Goal: Find specific page/section: Find specific page/section

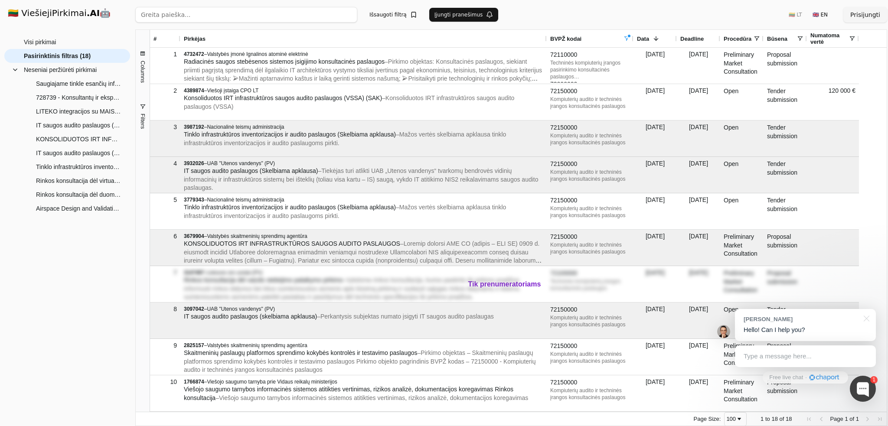
drag, startPoint x: 567, startPoint y: 39, endPoint x: 547, endPoint y: 46, distance: 21.8
click at [547, 46] on div at bounding box center [546, 38] width 3 height 17
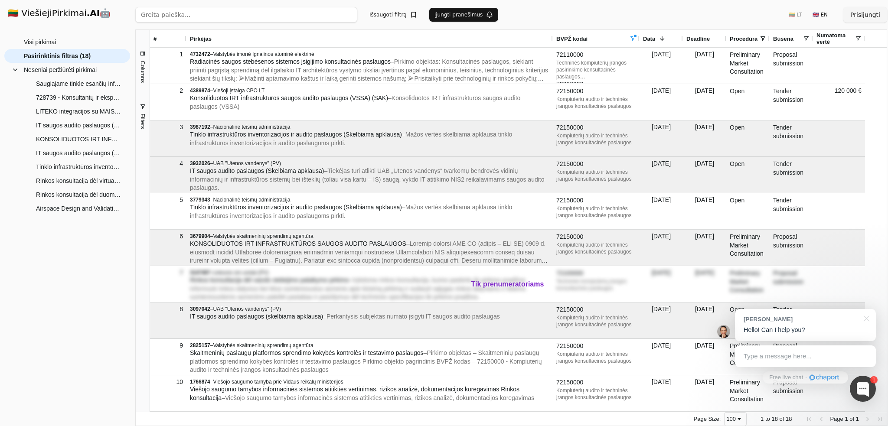
drag, startPoint x: 180, startPoint y: 39, endPoint x: 144, endPoint y: 45, distance: 36.4
click at [144, 45] on div "# Pirkėjas BVPŽ kodai Data 1" at bounding box center [511, 221] width 751 height 382
click at [143, 63] on span "Columns" at bounding box center [142, 72] width 7 height 22
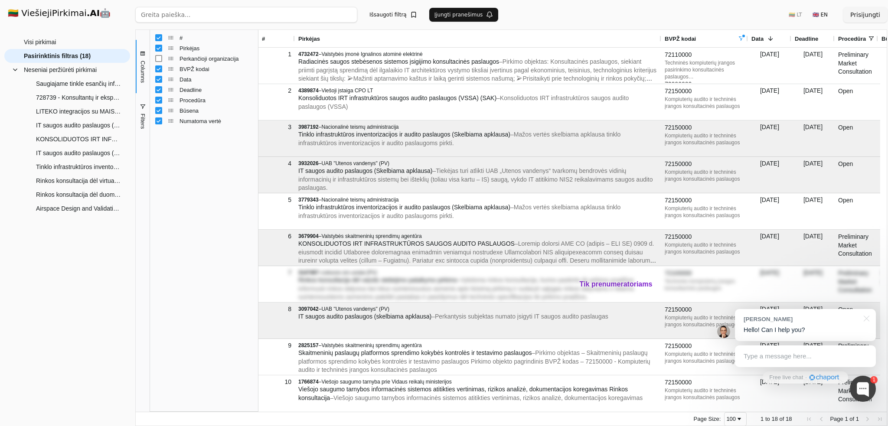
click at [147, 55] on button "Columns" at bounding box center [143, 66] width 14 height 53
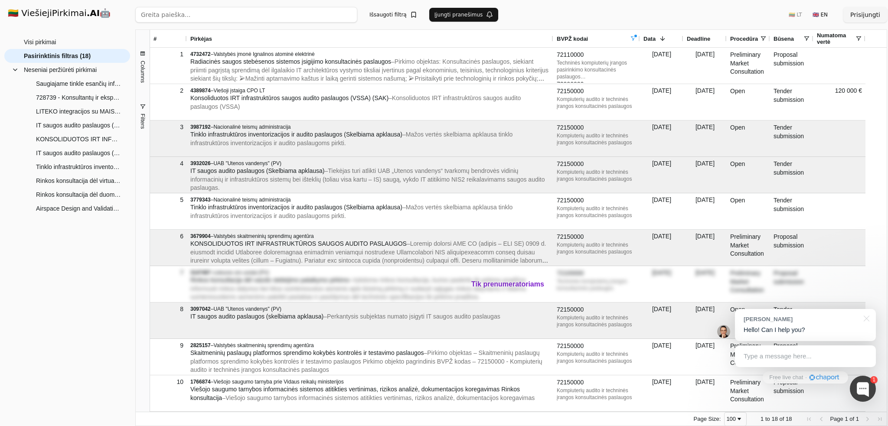
drag, startPoint x: 185, startPoint y: 39, endPoint x: 164, endPoint y: 41, distance: 21.4
click at [164, 41] on div "#" at bounding box center [168, 38] width 37 height 17
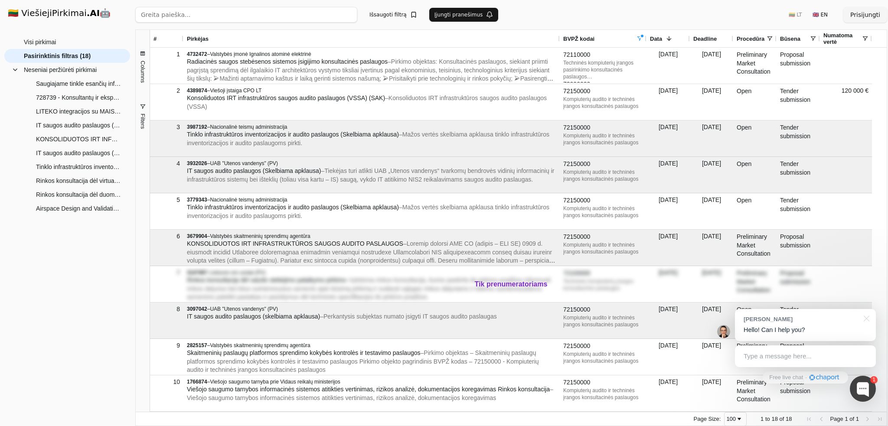
drag, startPoint x: 549, startPoint y: 41, endPoint x: 559, endPoint y: 49, distance: 12.9
click at [559, 49] on div "# Pirkėjas BVPŽ kodai Data 1" at bounding box center [518, 221] width 737 height 382
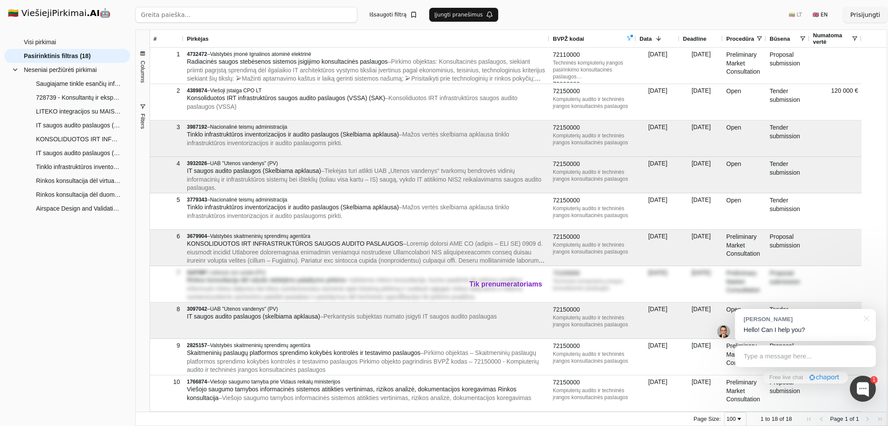
drag, startPoint x: 559, startPoint y: 37, endPoint x: 549, endPoint y: 48, distance: 15.0
click at [549, 48] on div "# Pirkėjas BVPŽ kodai Data 1" at bounding box center [518, 221] width 737 height 382
